Goal: Information Seeking & Learning: Check status

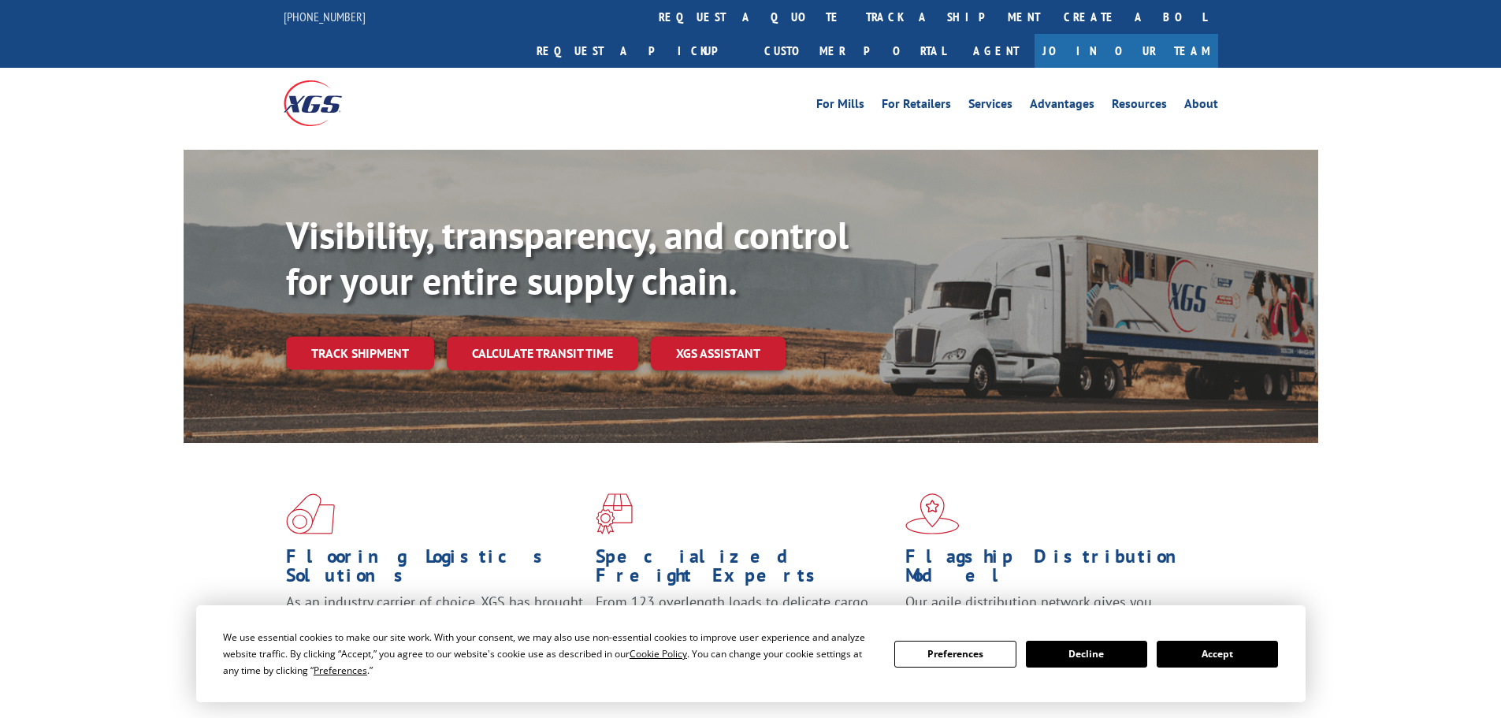
click at [351, 342] on div "Visibility, transparency, and control for your entire supply chain. Track shipm…" at bounding box center [802, 323] width 1032 height 220
click at [362, 337] on link "Track shipment" at bounding box center [360, 353] width 148 height 33
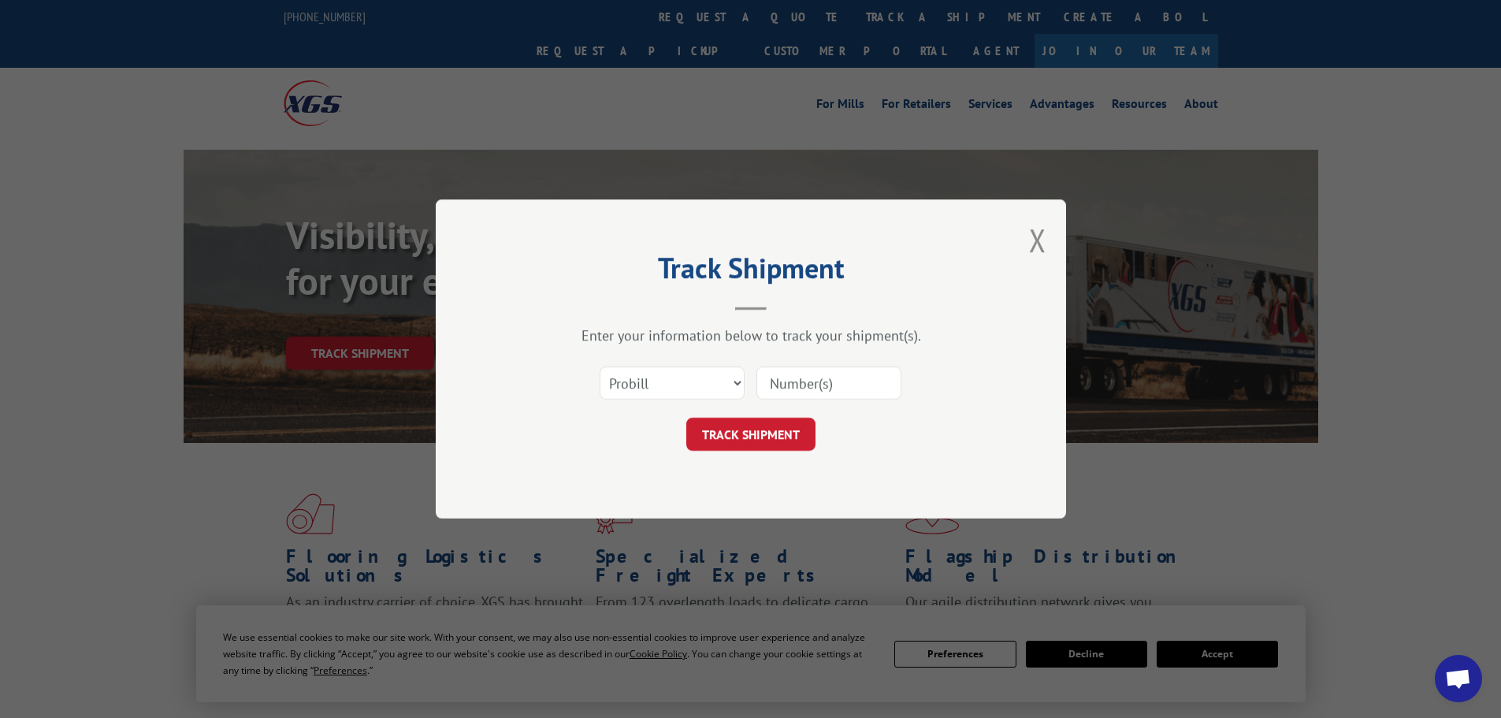
click at [666, 363] on div "Select category... Probill BOL PO" at bounding box center [751, 383] width 473 height 52
click at [664, 381] on select "Select category... Probill BOL PO" at bounding box center [672, 382] width 145 height 33
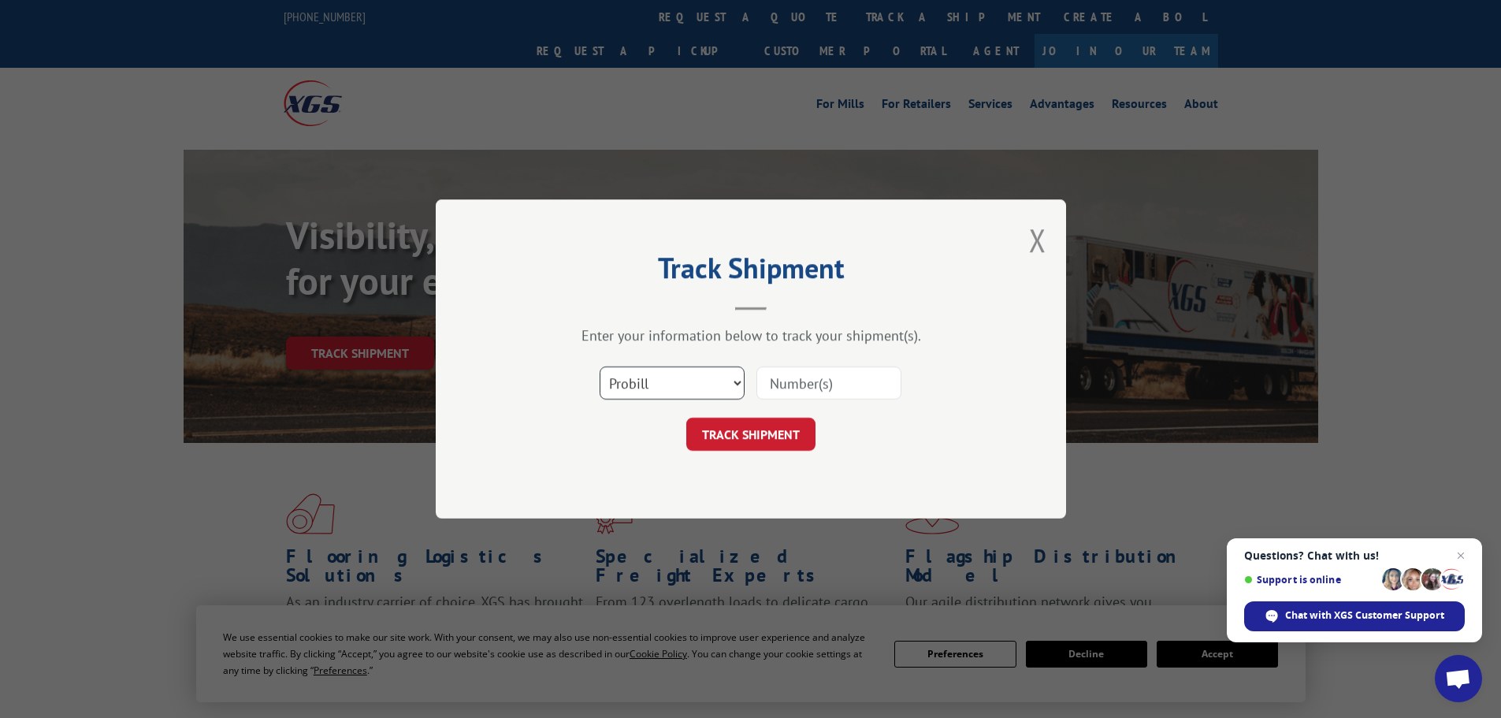
select select "po"
click at [600, 366] on select "Select category... Probill BOL PO" at bounding box center [672, 382] width 145 height 33
click at [806, 371] on input at bounding box center [829, 382] width 145 height 33
type input "15994055"
click at [776, 446] on button "TRACK SHIPMENT" at bounding box center [750, 434] width 129 height 33
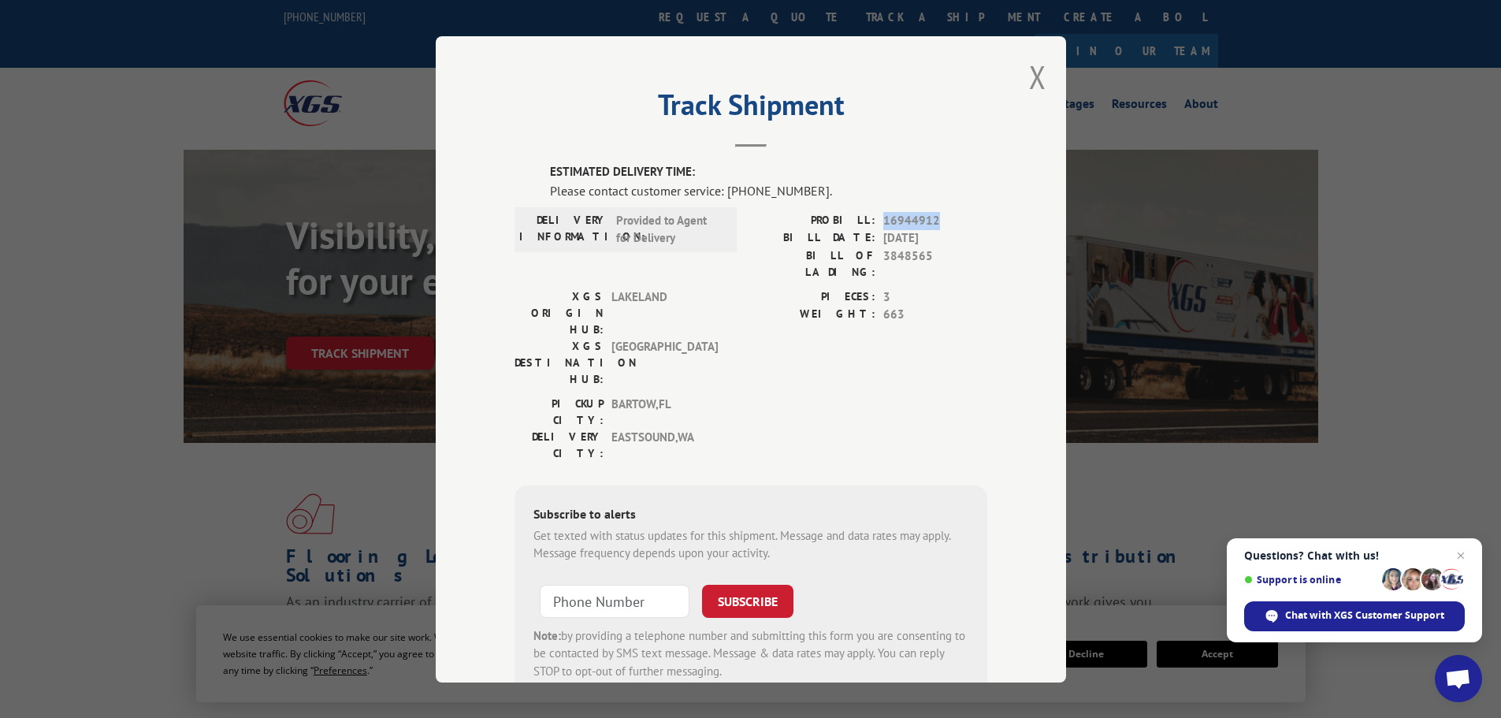
drag, startPoint x: 939, startPoint y: 219, endPoint x: 876, endPoint y: 220, distance: 63.1
click at [876, 220] on div "PROBILL: 16944912" at bounding box center [869, 220] width 236 height 18
copy span "16944912"
drag, startPoint x: 934, startPoint y: 255, endPoint x: 870, endPoint y: 255, distance: 63.8
click at [870, 255] on div "BILL OF LADING: 3848565" at bounding box center [869, 263] width 236 height 33
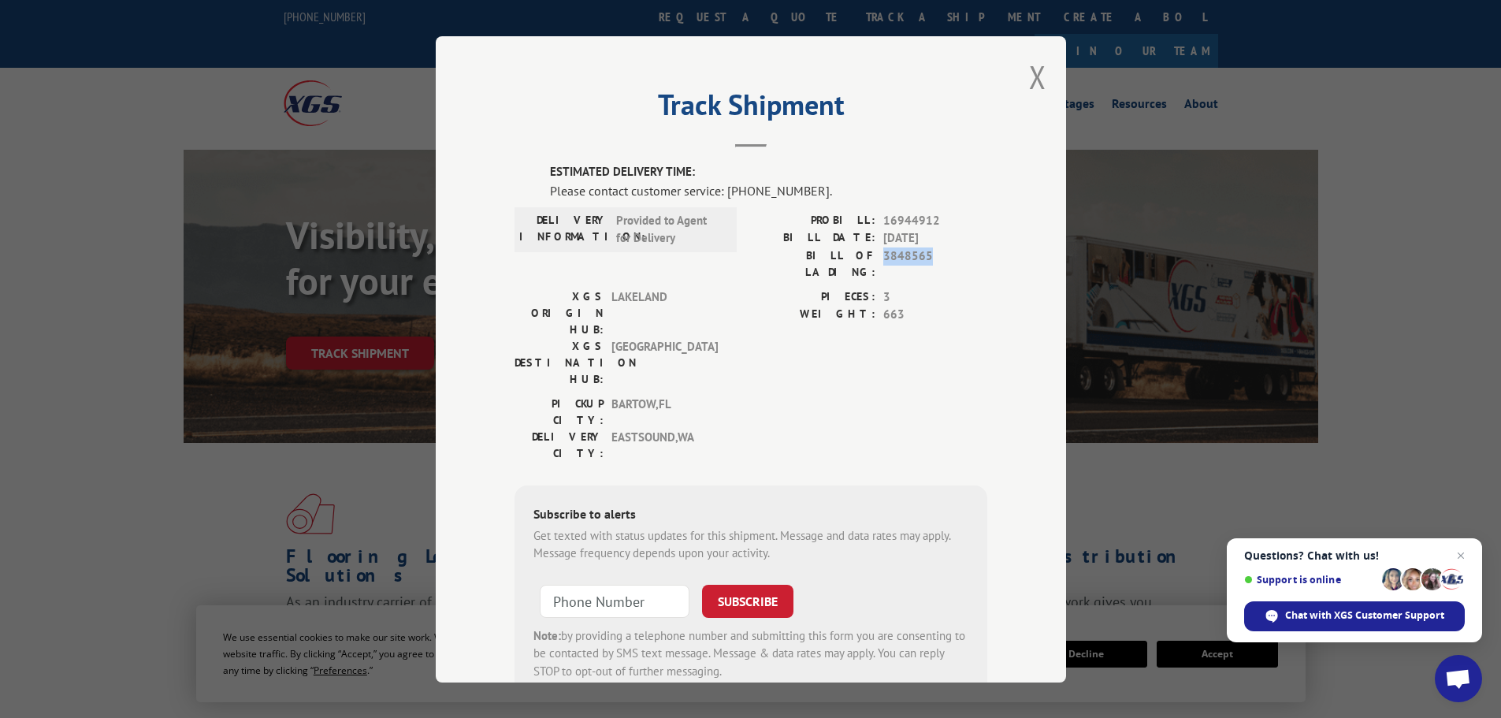
copy div "3848565"
click at [782, 311] on div "PIECES: 3 WEIGHT: 663" at bounding box center [869, 341] width 236 height 107
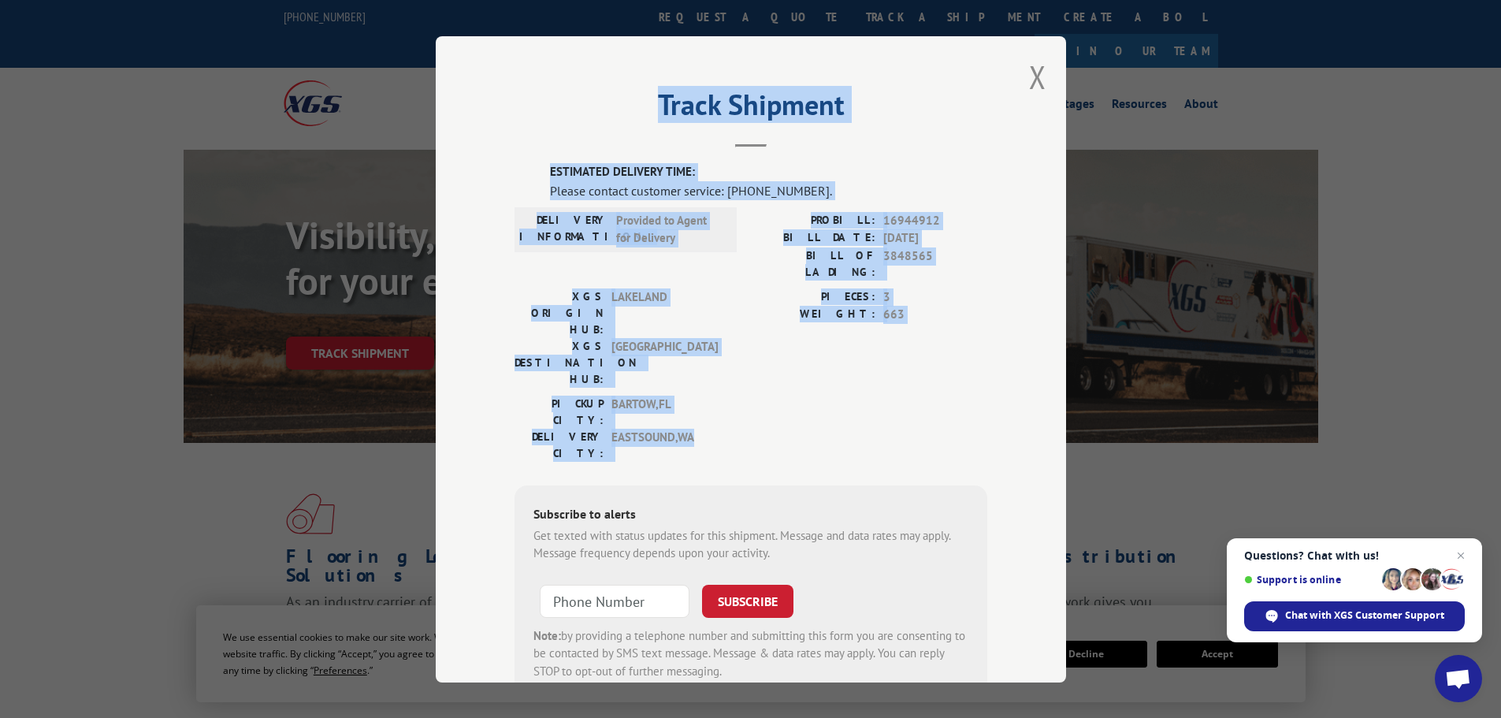
drag, startPoint x: 782, startPoint y: 311, endPoint x: 800, endPoint y: 364, distance: 56.6
click at [800, 364] on div "Track Shipment ESTIMATED DELIVERY TIME: Please contact customer service: [PHONE…" at bounding box center [751, 359] width 631 height 646
click at [800, 395] on div "PICKUP CITY: [GEOGRAPHIC_DATA] , [GEOGRAPHIC_DATA]: [GEOGRAPHIC_DATA] , [GEOGRA…" at bounding box center [751, 432] width 473 height 74
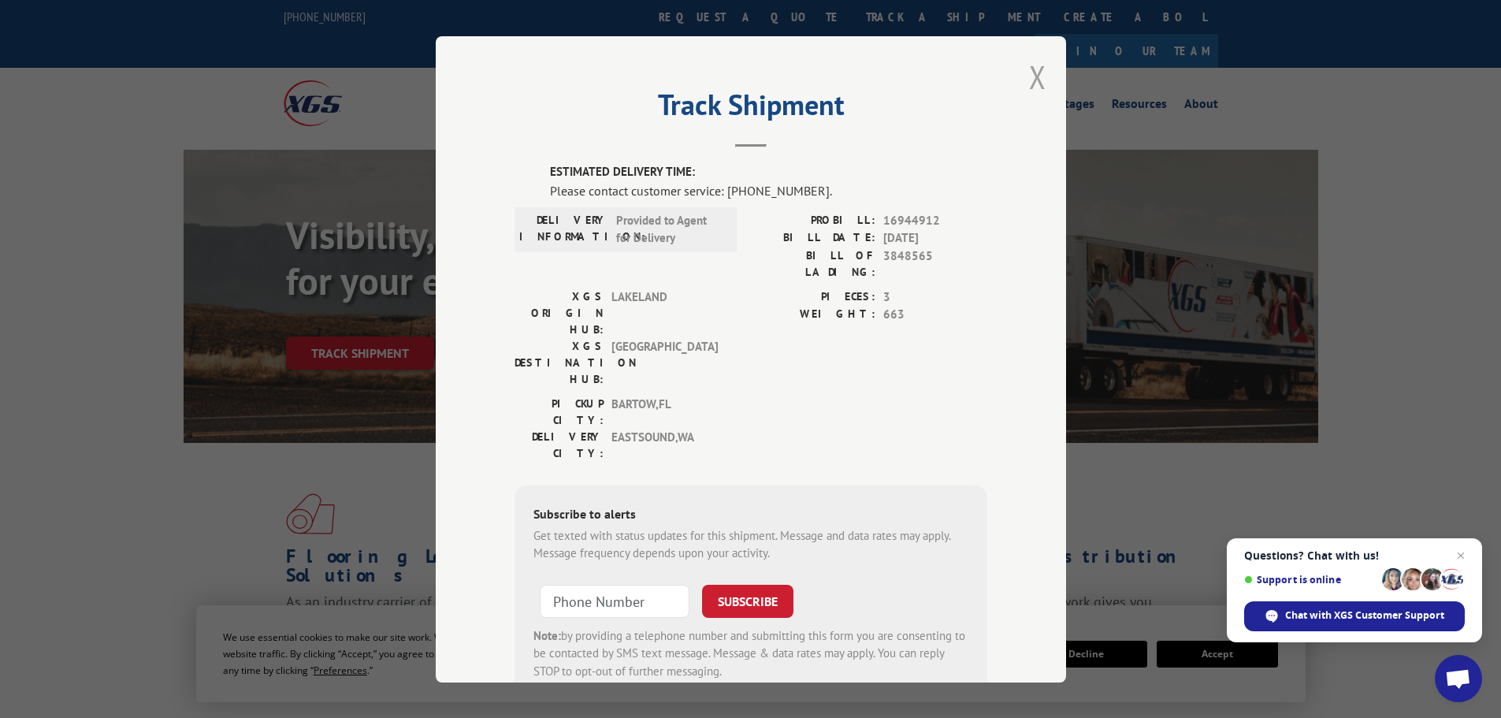
click at [1029, 74] on button "Close modal" at bounding box center [1037, 77] width 17 height 42
